Goal: Register for event/course

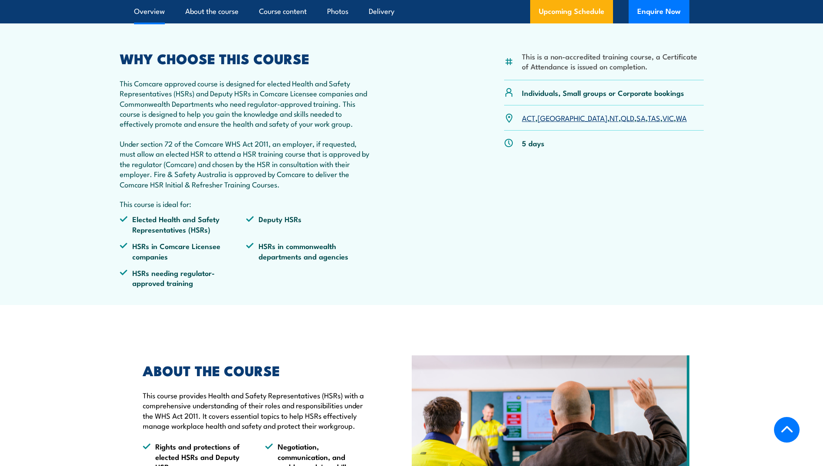
scroll to position [304, 0]
click at [552, 117] on link "NSW" at bounding box center [573, 118] width 70 height 10
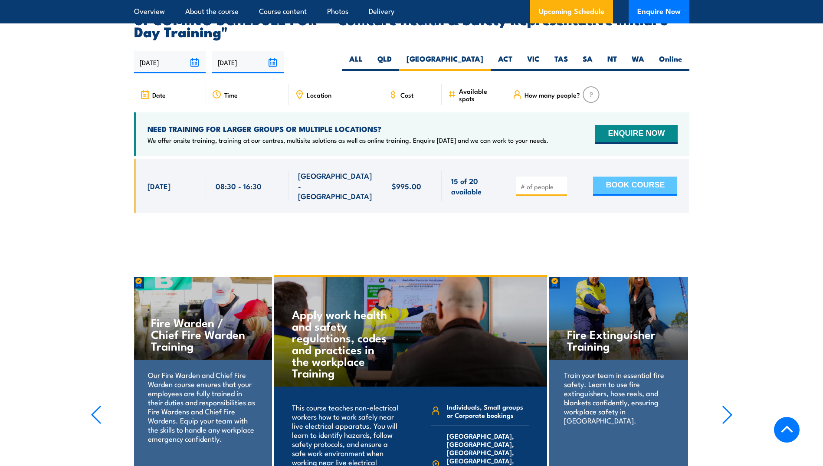
click at [611, 177] on button "BOOK COURSE" at bounding box center [635, 186] width 84 height 19
click at [535, 182] on input "number" at bounding box center [542, 186] width 43 height 9
type input "1"
click at [624, 177] on button "BOOK COURSE" at bounding box center [635, 186] width 84 height 19
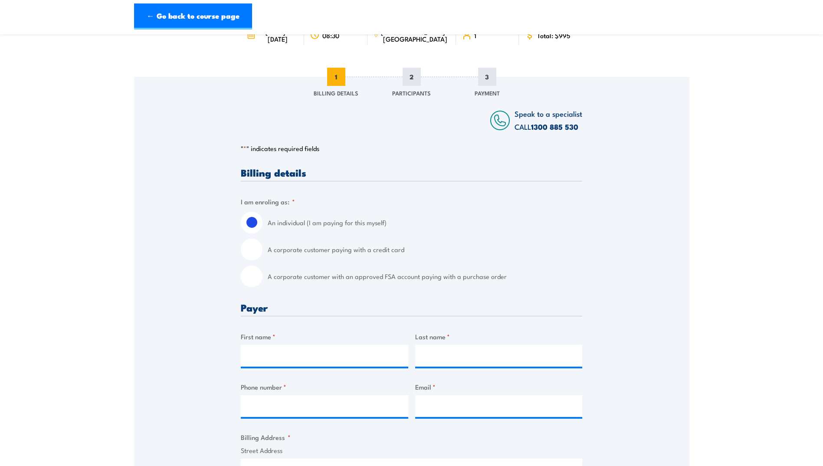
scroll to position [87, 0]
click at [256, 258] on input "A corporate customer paying with a credit card" at bounding box center [252, 249] width 22 height 22
radio input "true"
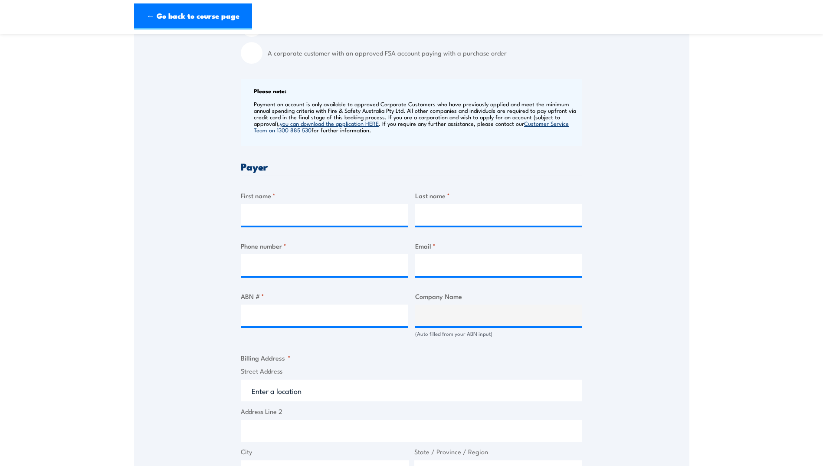
scroll to position [217, 0]
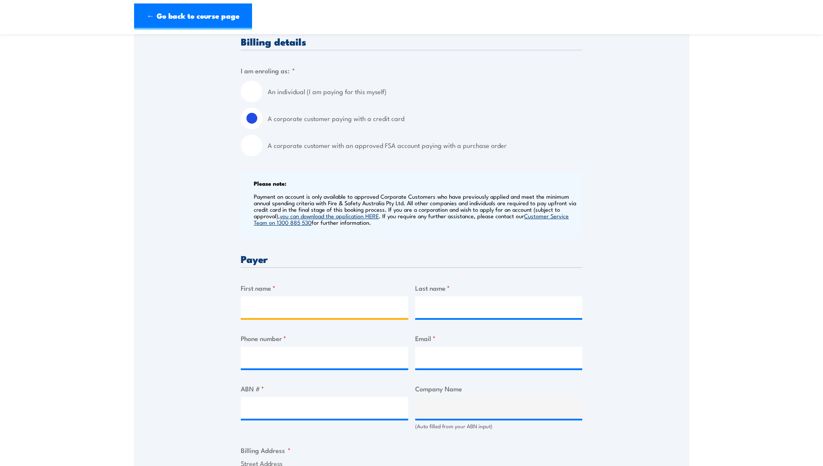
click at [338, 316] on input "First name *" at bounding box center [325, 307] width 168 height 22
type input "Ayse"
type input "[PERSON_NAME]"
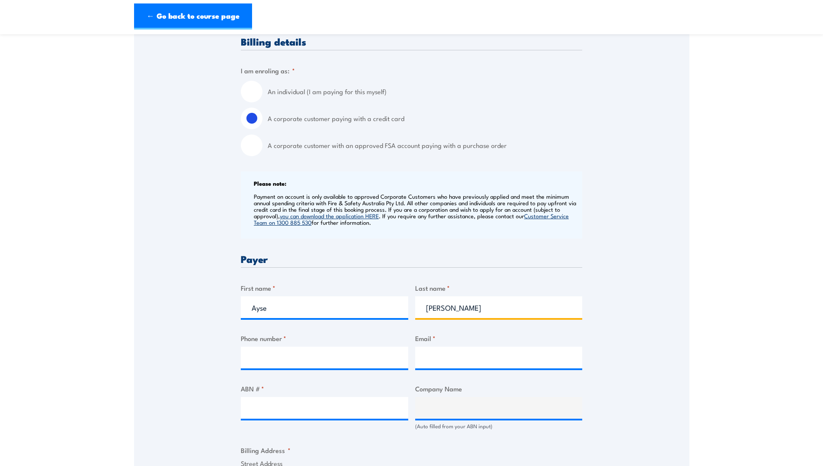
type input "0478652360"
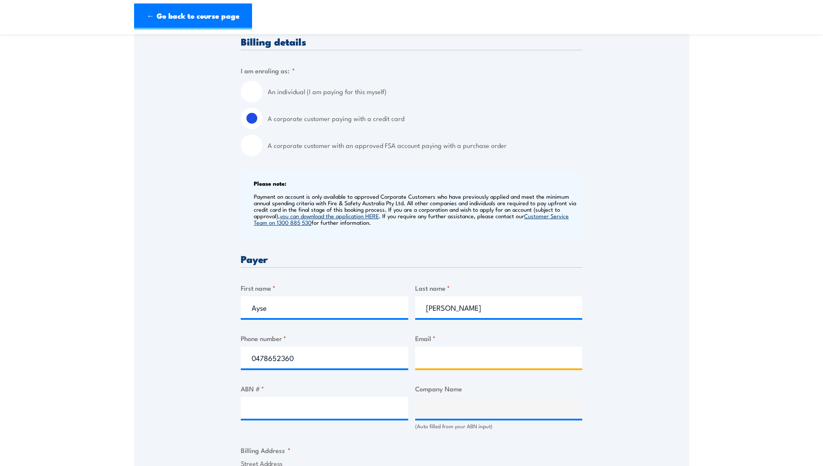
type input "[EMAIL_ADDRESS][DOMAIN_NAME]"
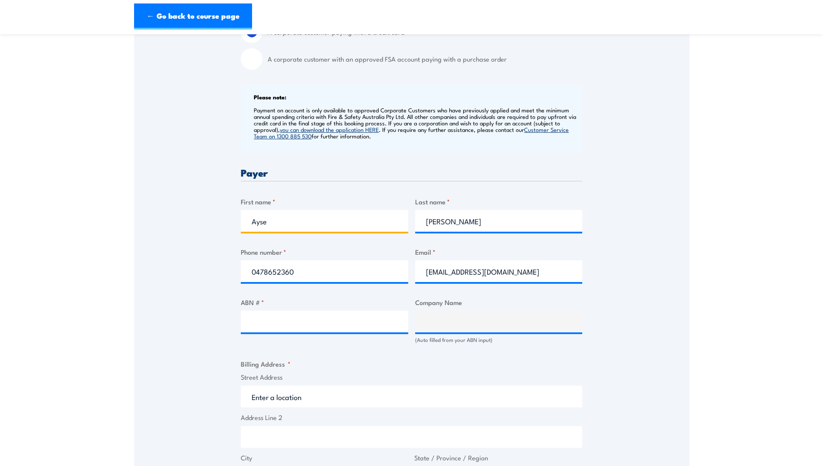
scroll to position [304, 0]
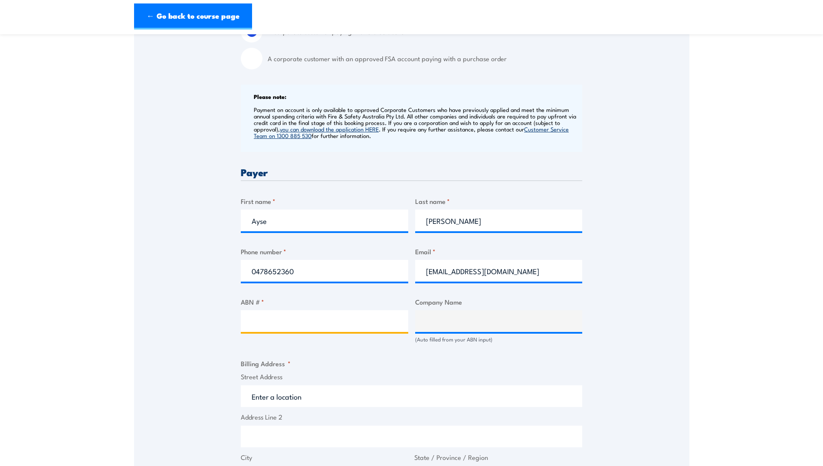
click at [293, 325] on input "ABN # *" at bounding box center [325, 321] width 168 height 22
click at [342, 320] on input "ABN # *" at bounding box center [325, 321] width 168 height 22
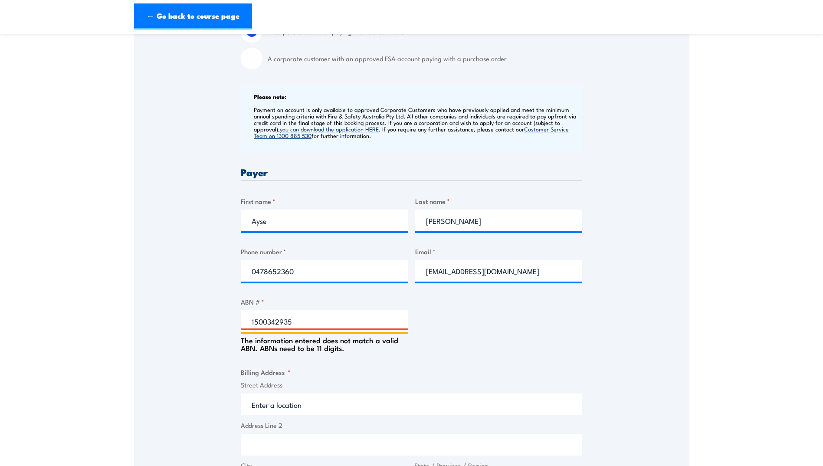
type input "15003429356"
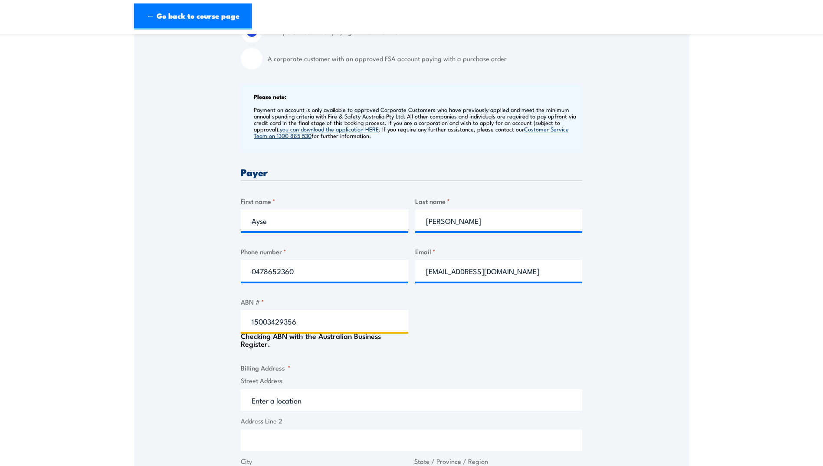
type input "SG FLEET AUSTRALIA PTY LIMITED"
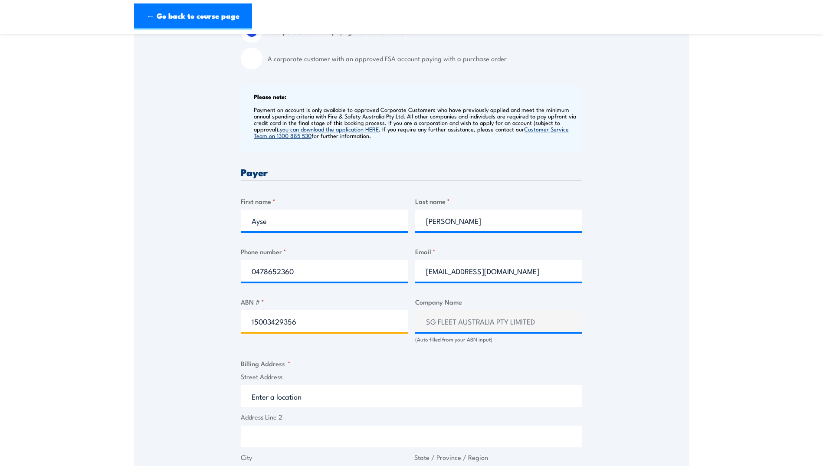
type input "15003429356"
click at [301, 406] on input "Street Address" at bounding box center [412, 396] width 342 height 22
type input "[STREET_ADDRESS]"
type input "Pymble"
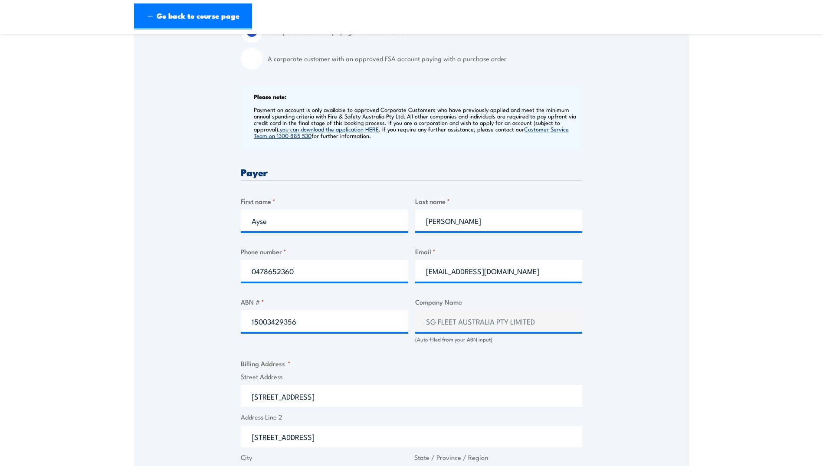
type input "[GEOGRAPHIC_DATA]"
type input "2073"
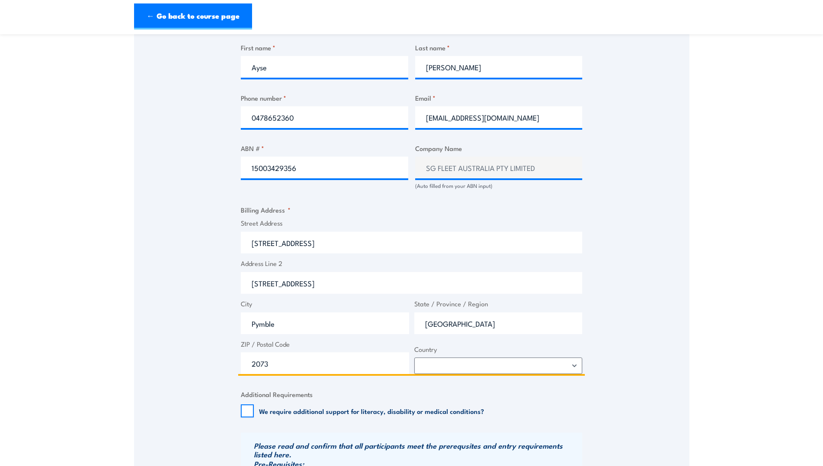
scroll to position [477, 0]
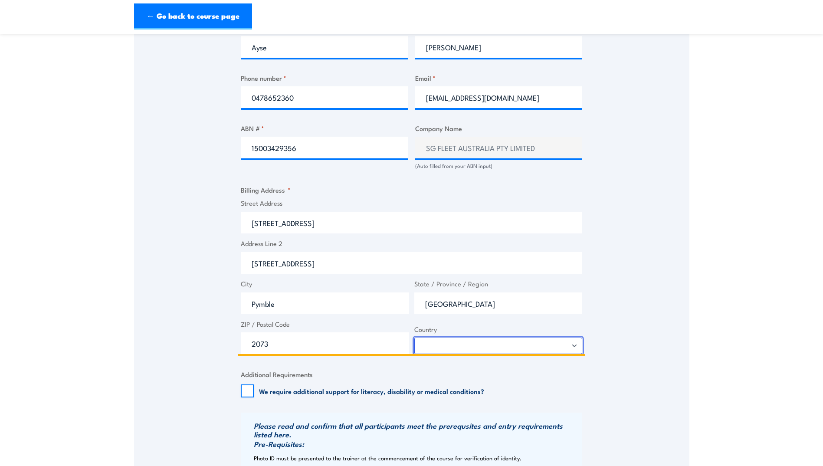
click at [572, 351] on select "[GEOGRAPHIC_DATA] [GEOGRAPHIC_DATA] [GEOGRAPHIC_DATA] [US_STATE] [GEOGRAPHIC_DA…" at bounding box center [498, 346] width 168 height 16
click at [414, 345] on select "[GEOGRAPHIC_DATA] [GEOGRAPHIC_DATA] [GEOGRAPHIC_DATA] [US_STATE] [GEOGRAPHIC_DA…" at bounding box center [498, 346] width 168 height 16
click at [574, 354] on select "[GEOGRAPHIC_DATA] [GEOGRAPHIC_DATA] [GEOGRAPHIC_DATA] [US_STATE] [GEOGRAPHIC_DA…" at bounding box center [498, 346] width 168 height 16
select select "[GEOGRAPHIC_DATA]"
click at [414, 345] on select "[GEOGRAPHIC_DATA] [GEOGRAPHIC_DATA] [GEOGRAPHIC_DATA] [US_STATE] [GEOGRAPHIC_DA…" at bounding box center [498, 346] width 168 height 16
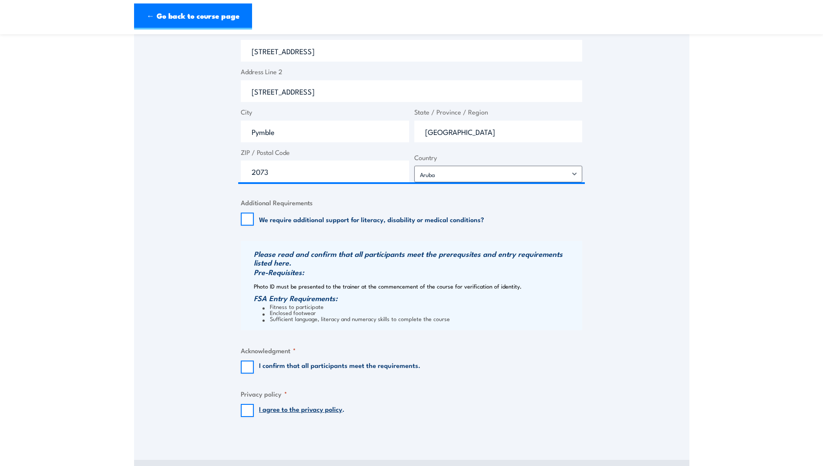
scroll to position [651, 0]
click at [243, 372] on input "I confirm that all participants meet the requirements." at bounding box center [247, 365] width 13 height 13
checkbox input "true"
click at [250, 415] on input "I agree to the privacy policy ." at bounding box center [247, 408] width 13 height 13
checkbox input "true"
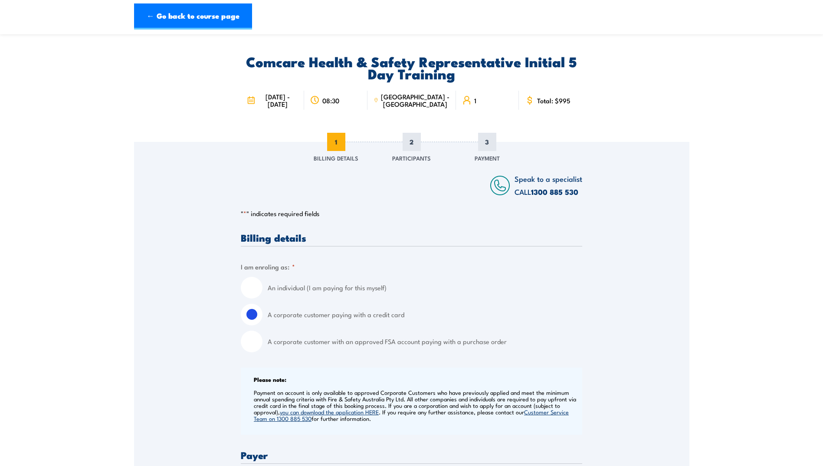
scroll to position [0, 0]
